Goal: Register for event/course: Register for event/course

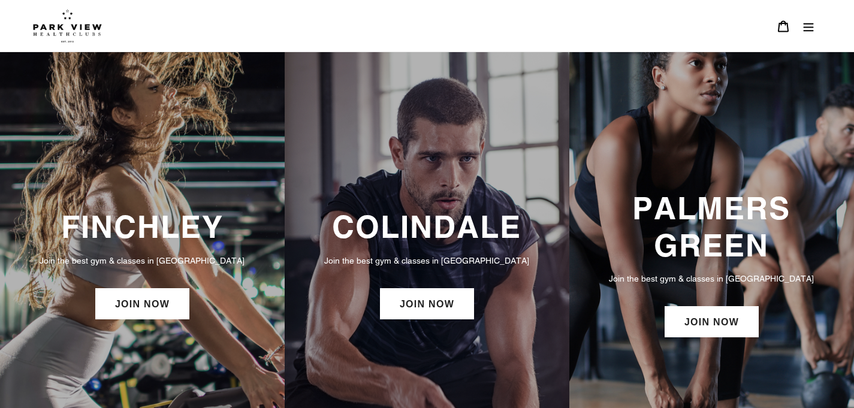
click at [153, 213] on h3 "FINCHLEY" at bounding box center [142, 227] width 261 height 37
click at [166, 227] on h3 "FINCHLEY" at bounding box center [142, 227] width 261 height 37
click at [150, 303] on link "JOIN NOW" at bounding box center [142, 303] width 94 height 31
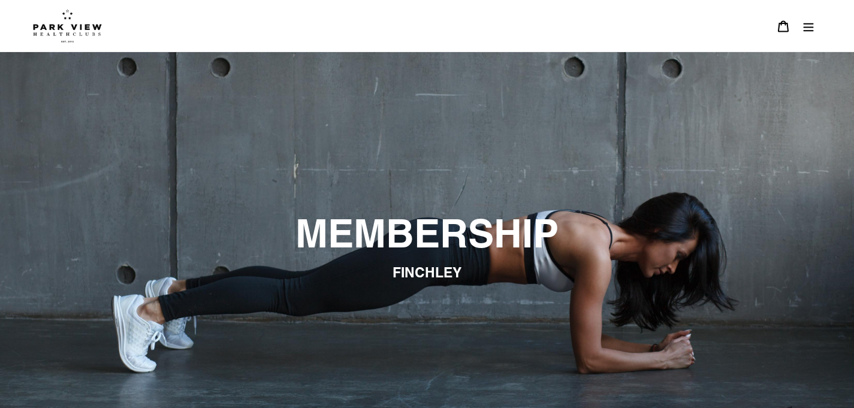
click at [804, 27] on icon "Menu" at bounding box center [809, 27] width 10 height 8
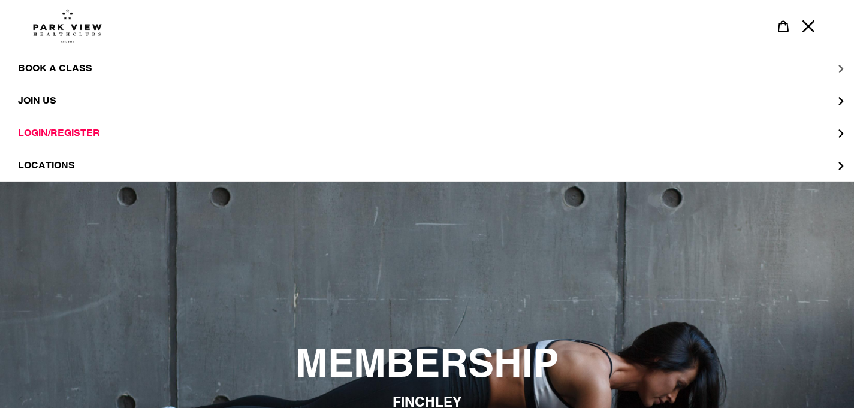
click at [59, 61] on button "BOOK A CLASS" at bounding box center [427, 68] width 854 height 32
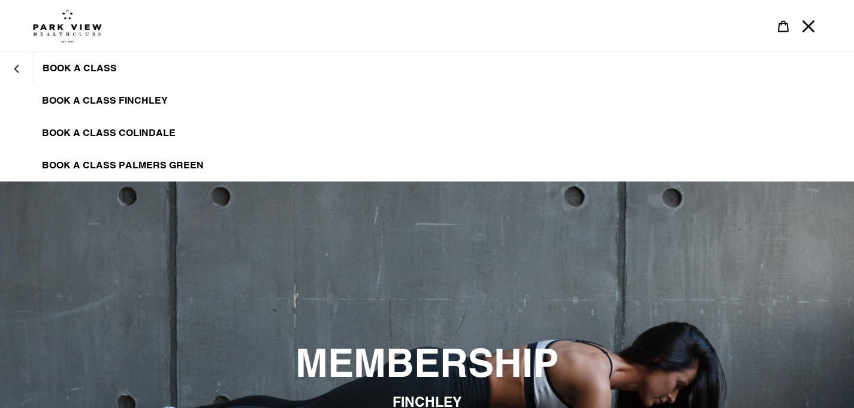
click at [58, 102] on span "BOOK A CLASS FINCHLEY" at bounding box center [105, 101] width 126 height 12
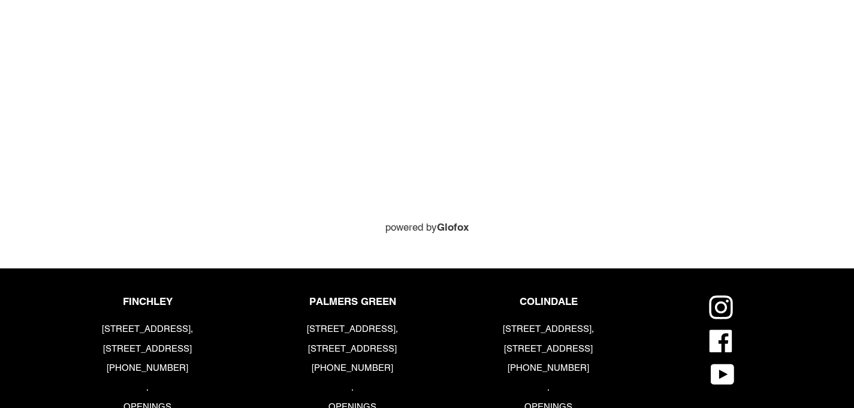
scroll to position [974, 0]
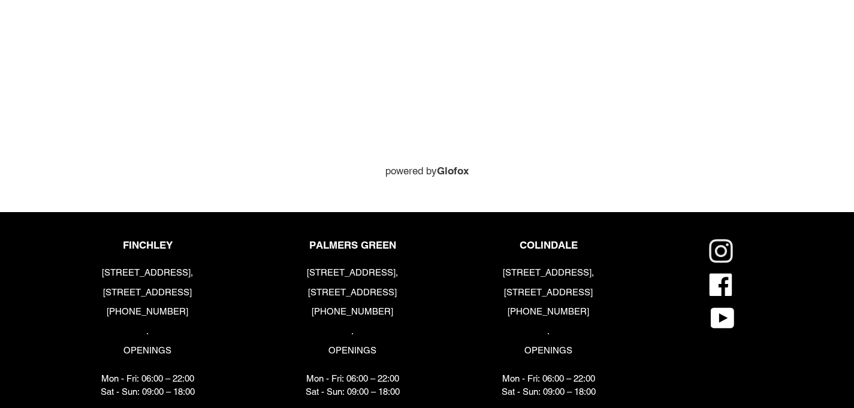
click at [721, 245] on icon at bounding box center [721, 251] width 12 height 12
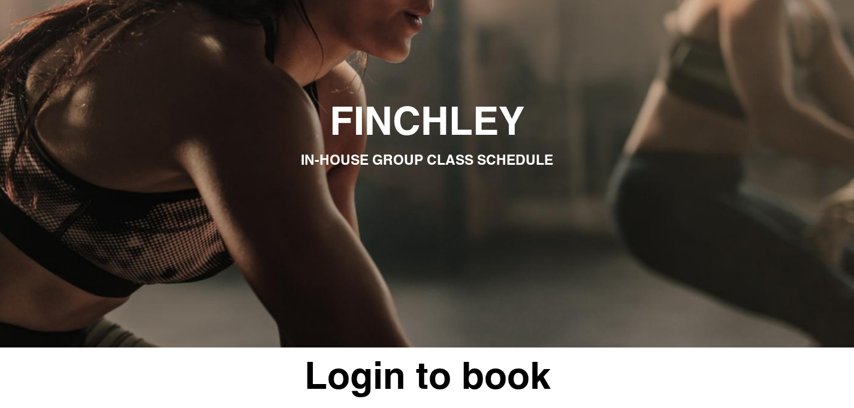
scroll to position [0, 0]
